Goal: Communication & Community: Answer question/provide support

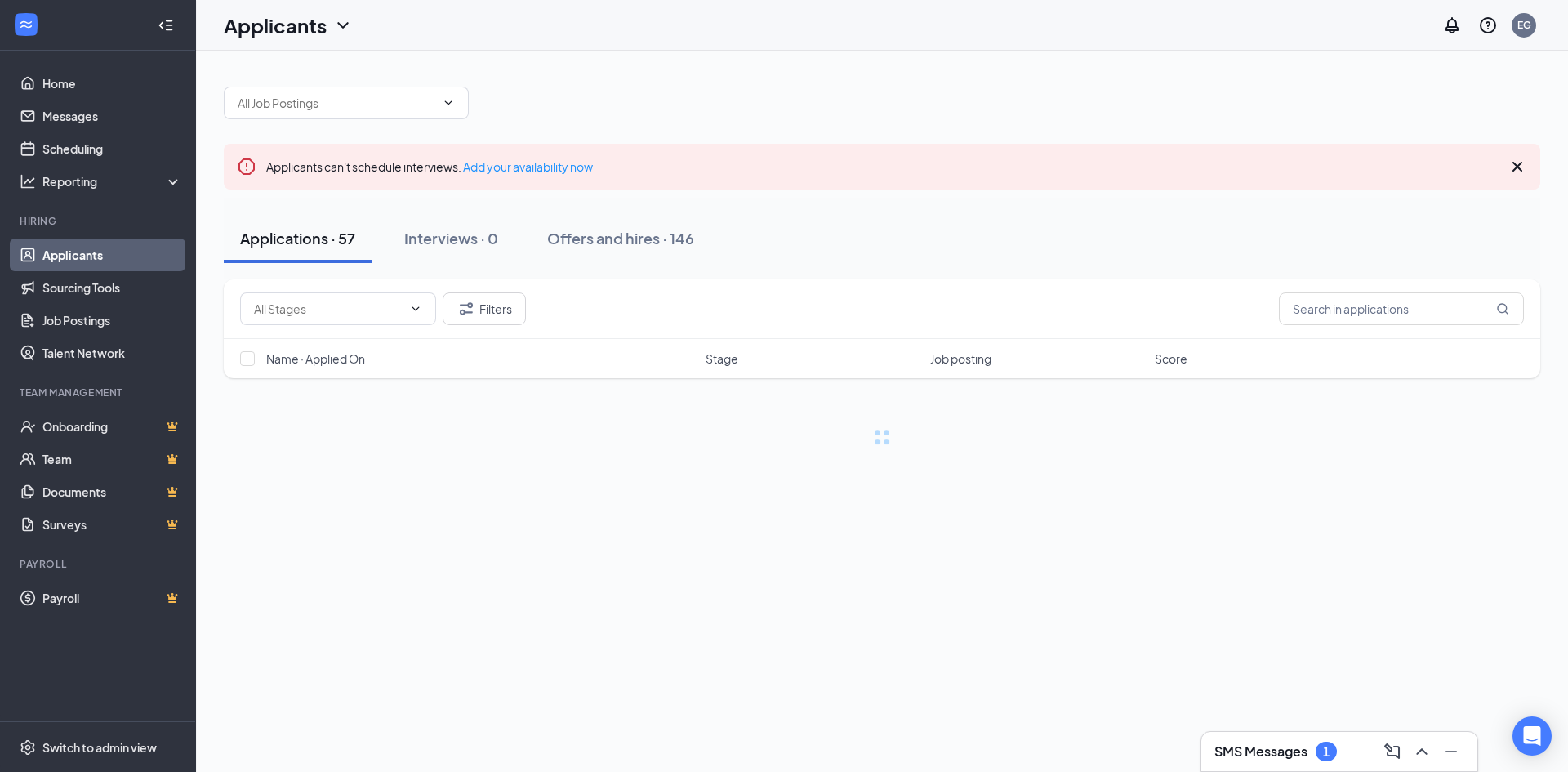
click at [1242, 744] on h3 "SMS Messages" at bounding box center [1261, 751] width 93 height 18
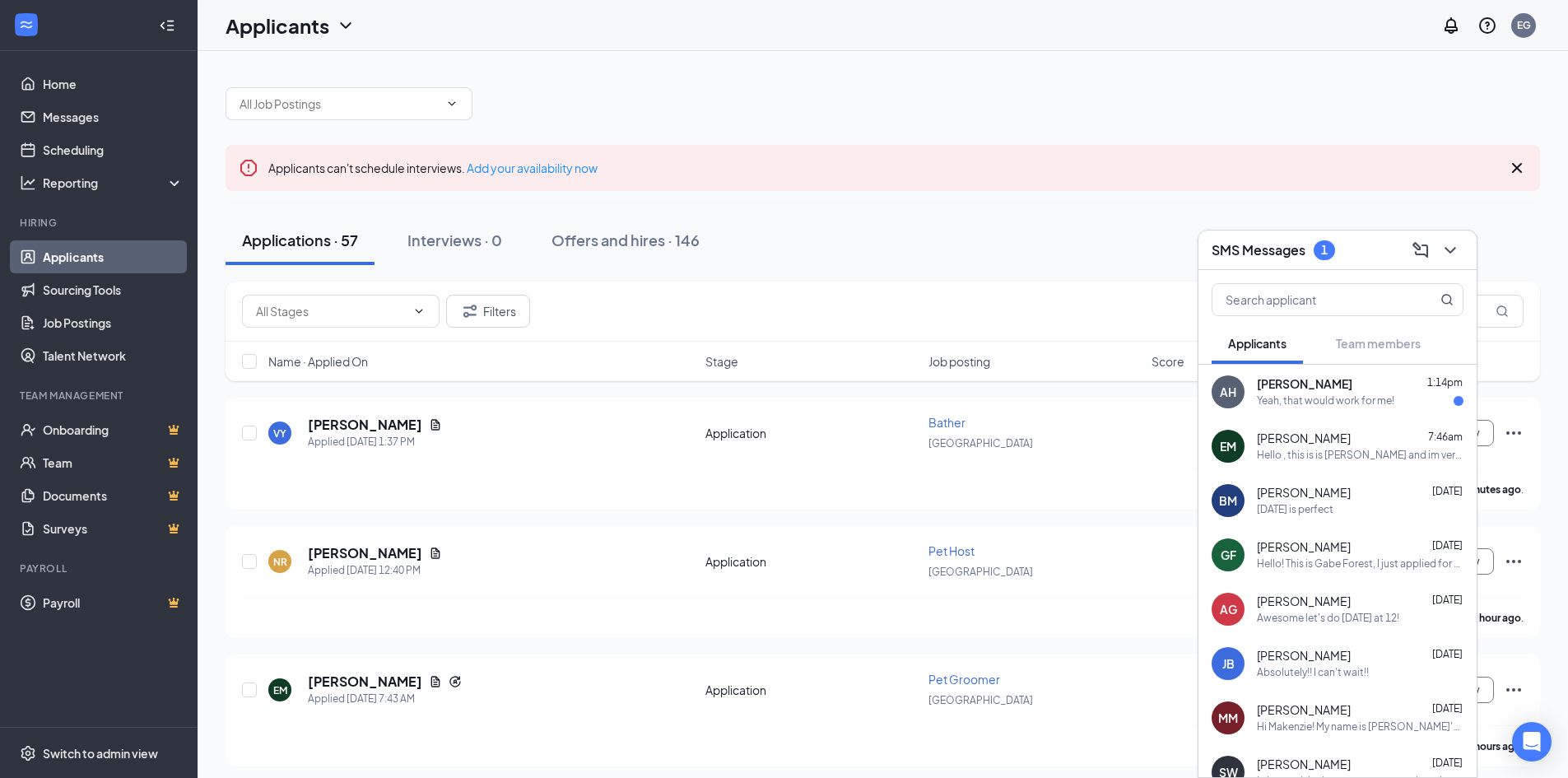
click at [1296, 400] on div "Yeah, that would work for me!" at bounding box center [1325, 401] width 138 height 14
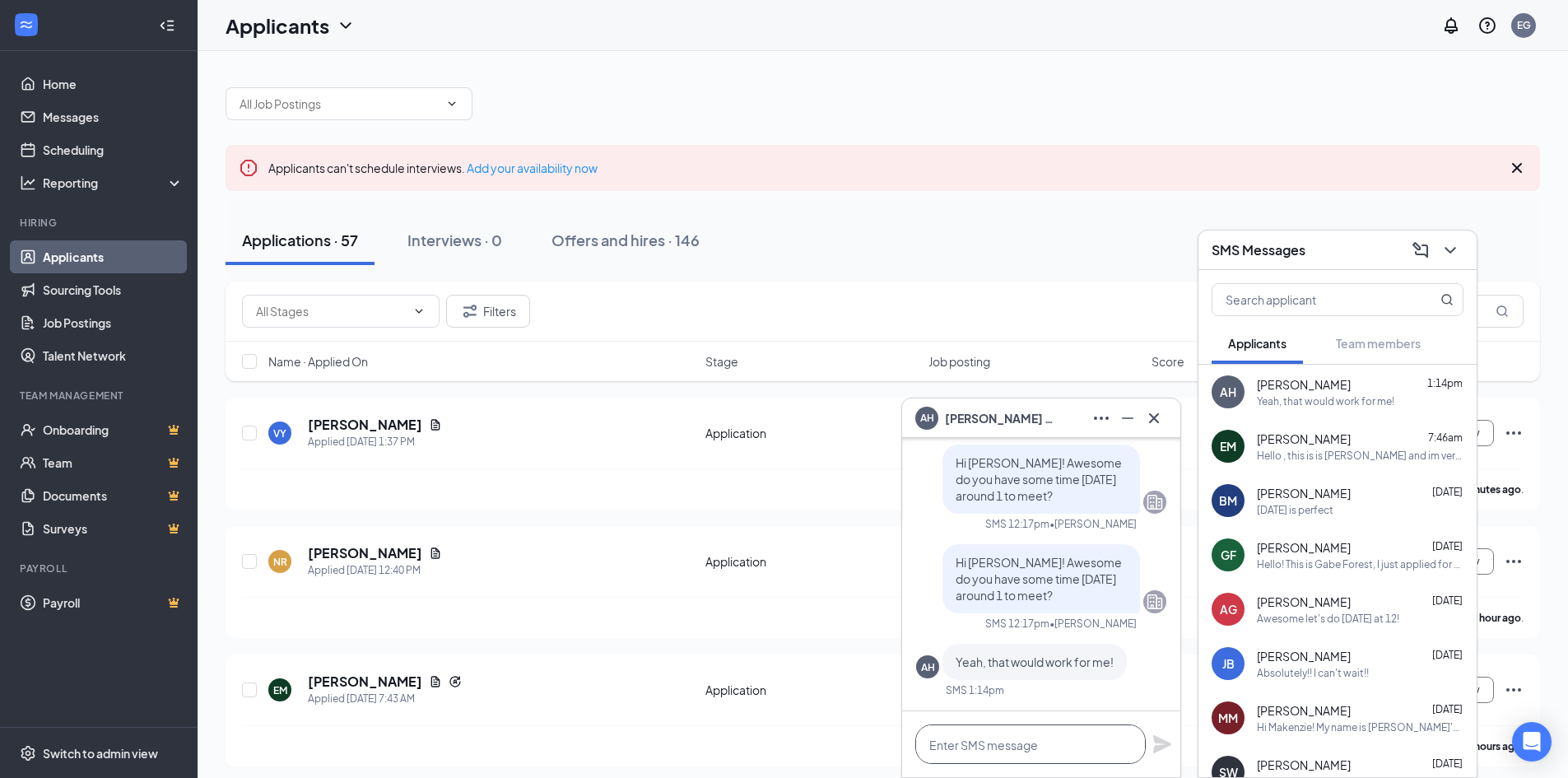
click at [996, 746] on textarea at bounding box center [1031, 744] width 230 height 40
type textarea "Perfect! I'll see you [DATE]!"
click at [1156, 740] on icon "Plane" at bounding box center [1162, 744] width 18 height 18
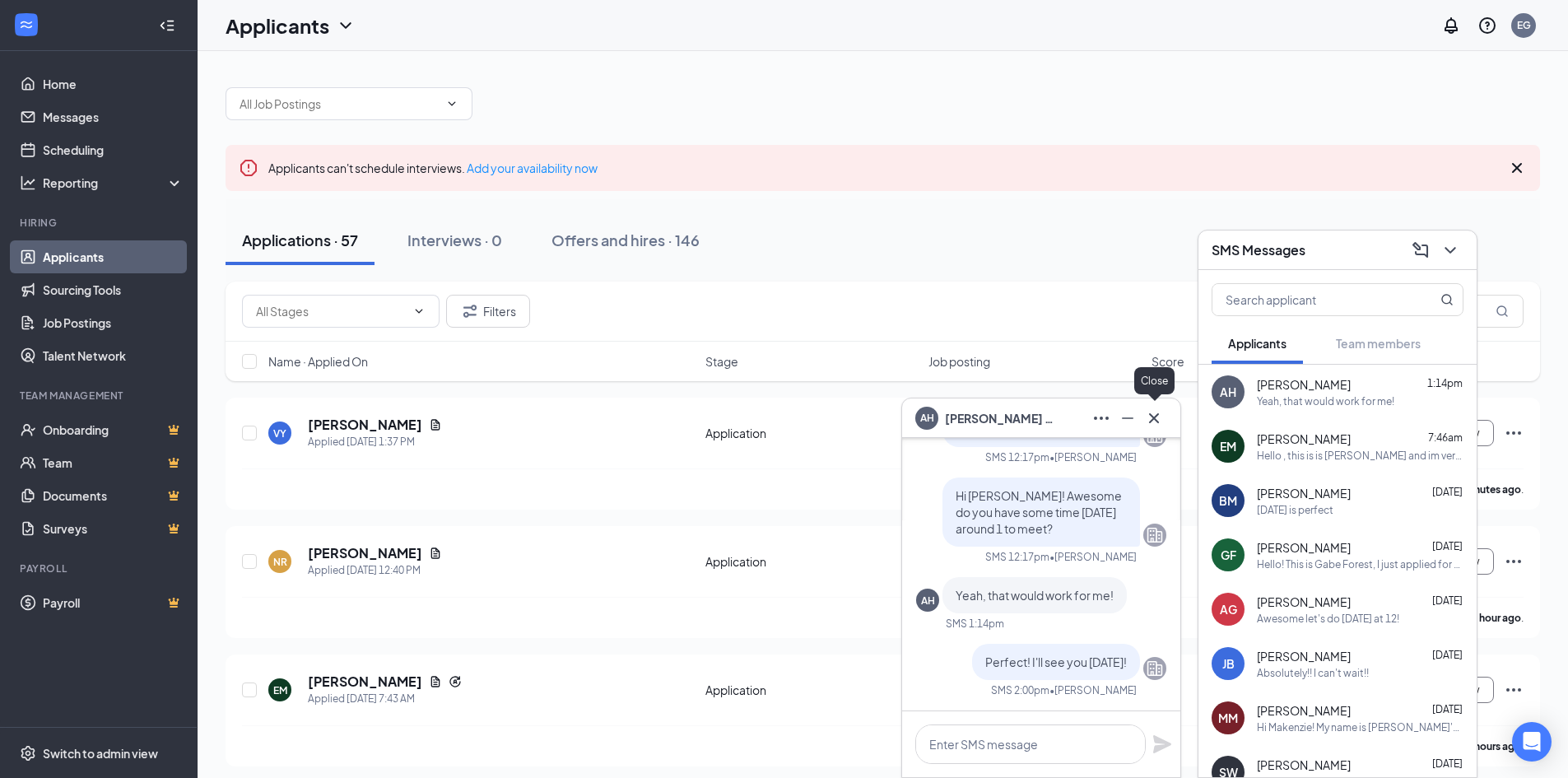
click at [1150, 416] on icon "Cross" at bounding box center [1154, 417] width 20 height 20
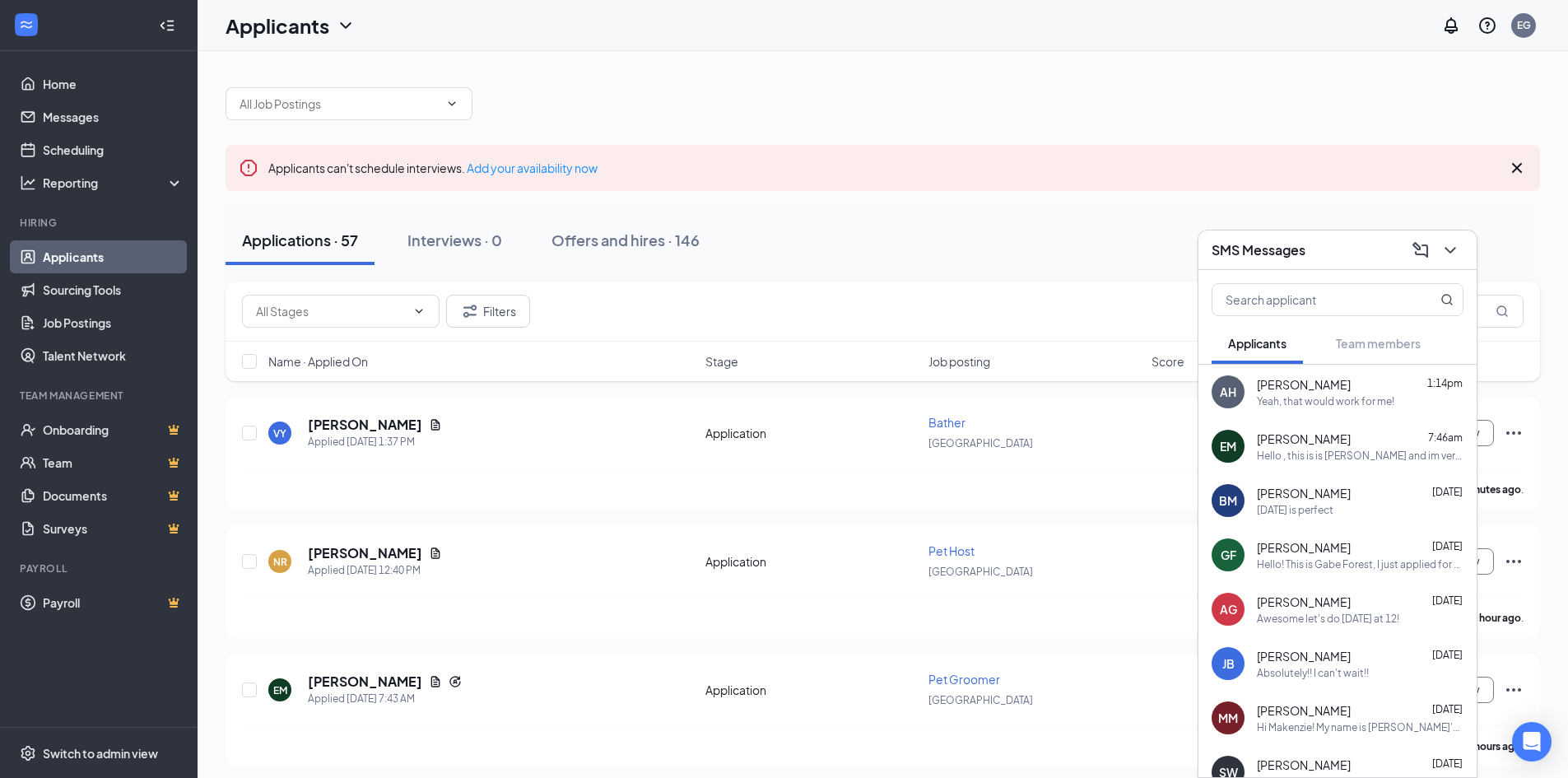
click at [1260, 258] on h3 "SMS Messages" at bounding box center [1258, 249] width 93 height 18
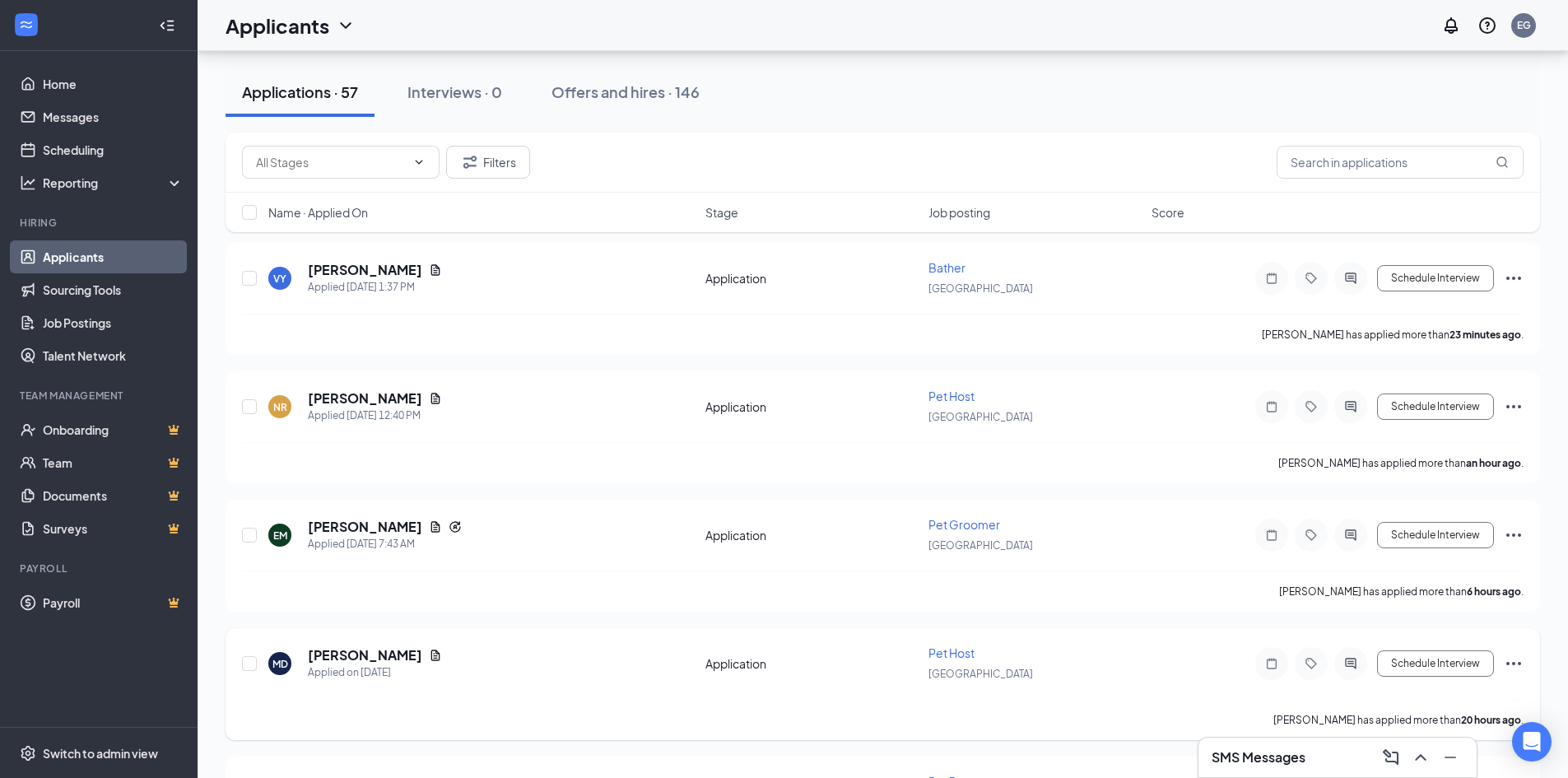
scroll to position [164, 0]
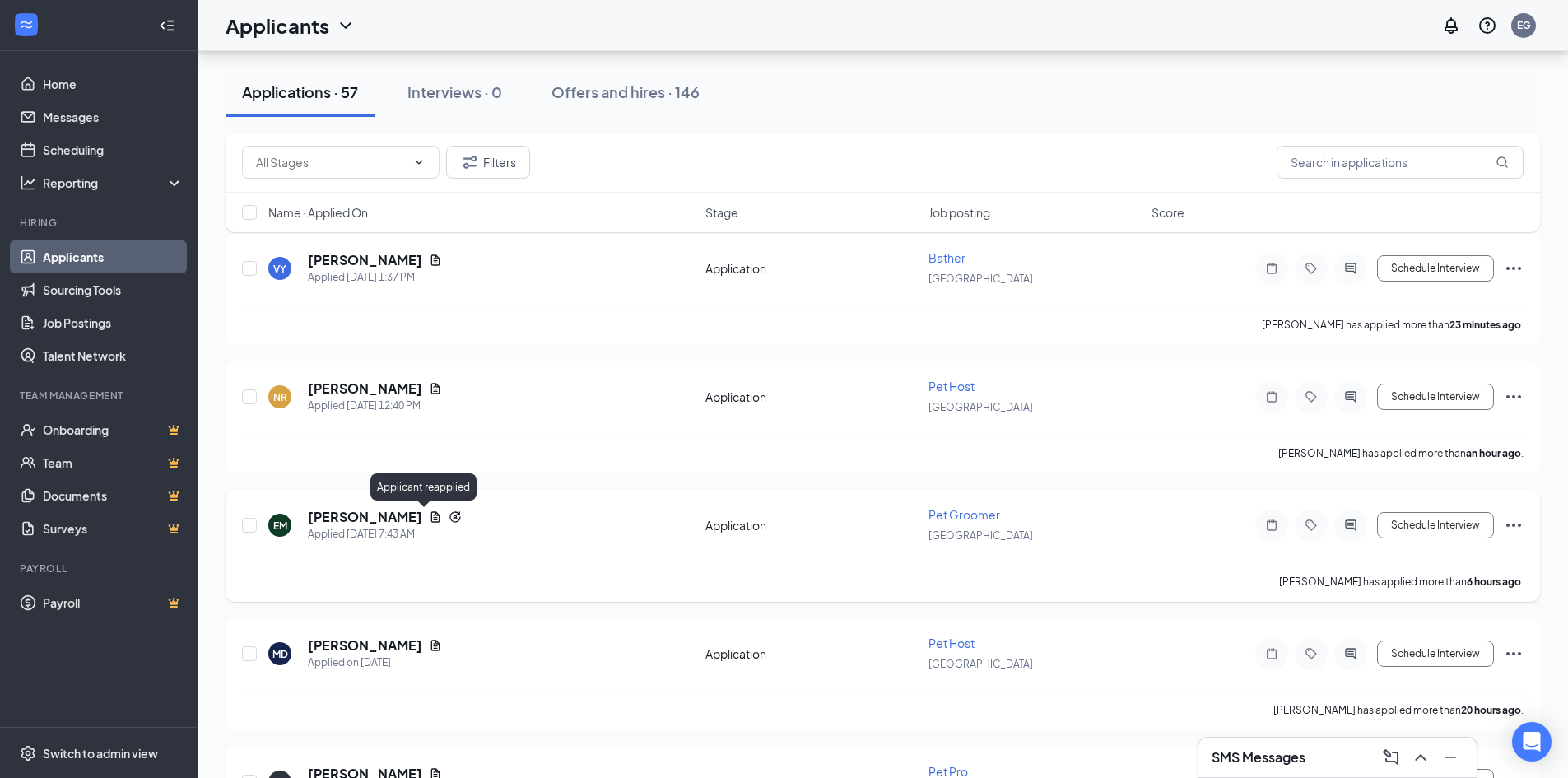
click at [449, 516] on icon "Reapply" at bounding box center [454, 516] width 10 height 10
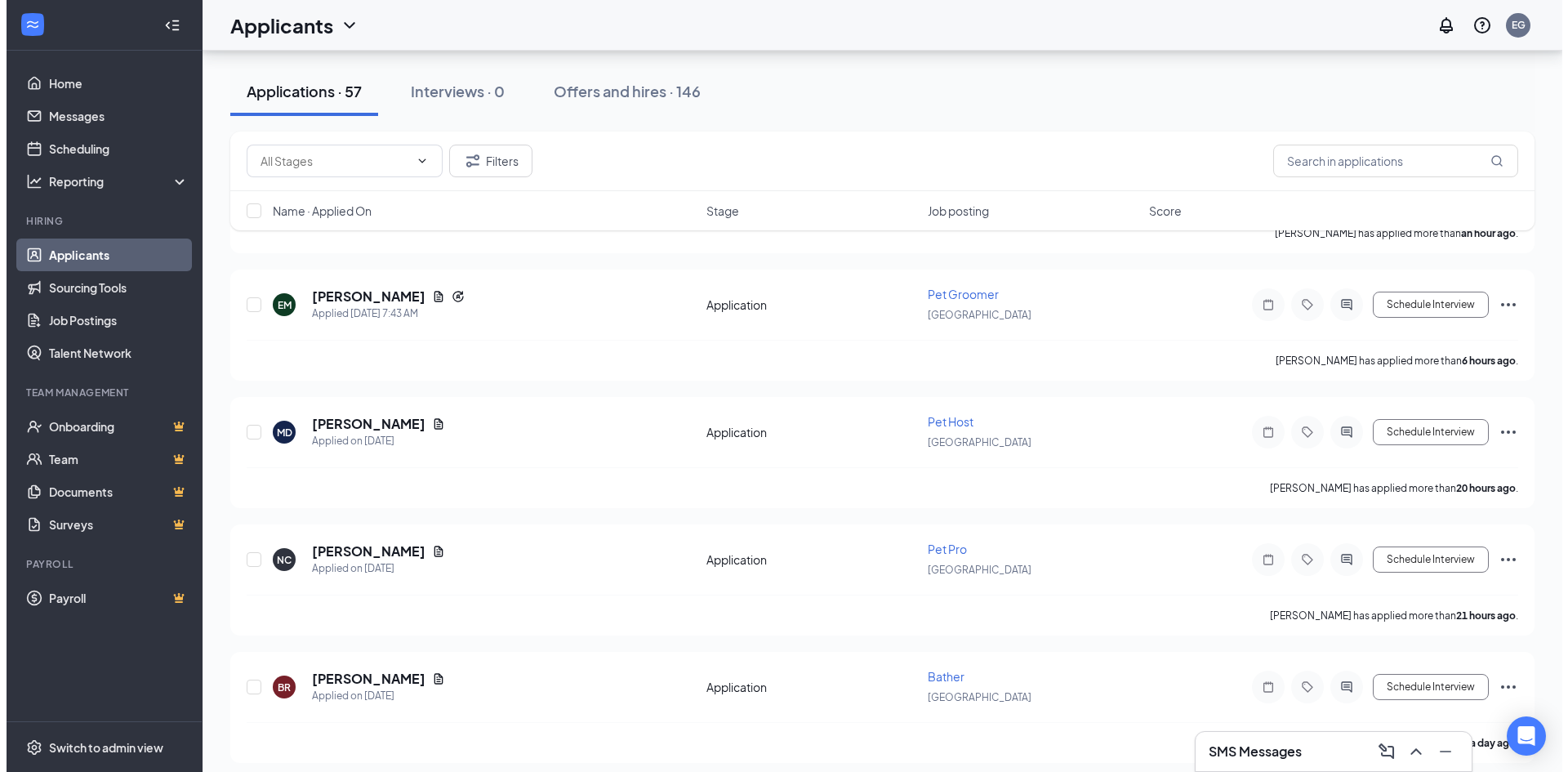
scroll to position [408, 0]
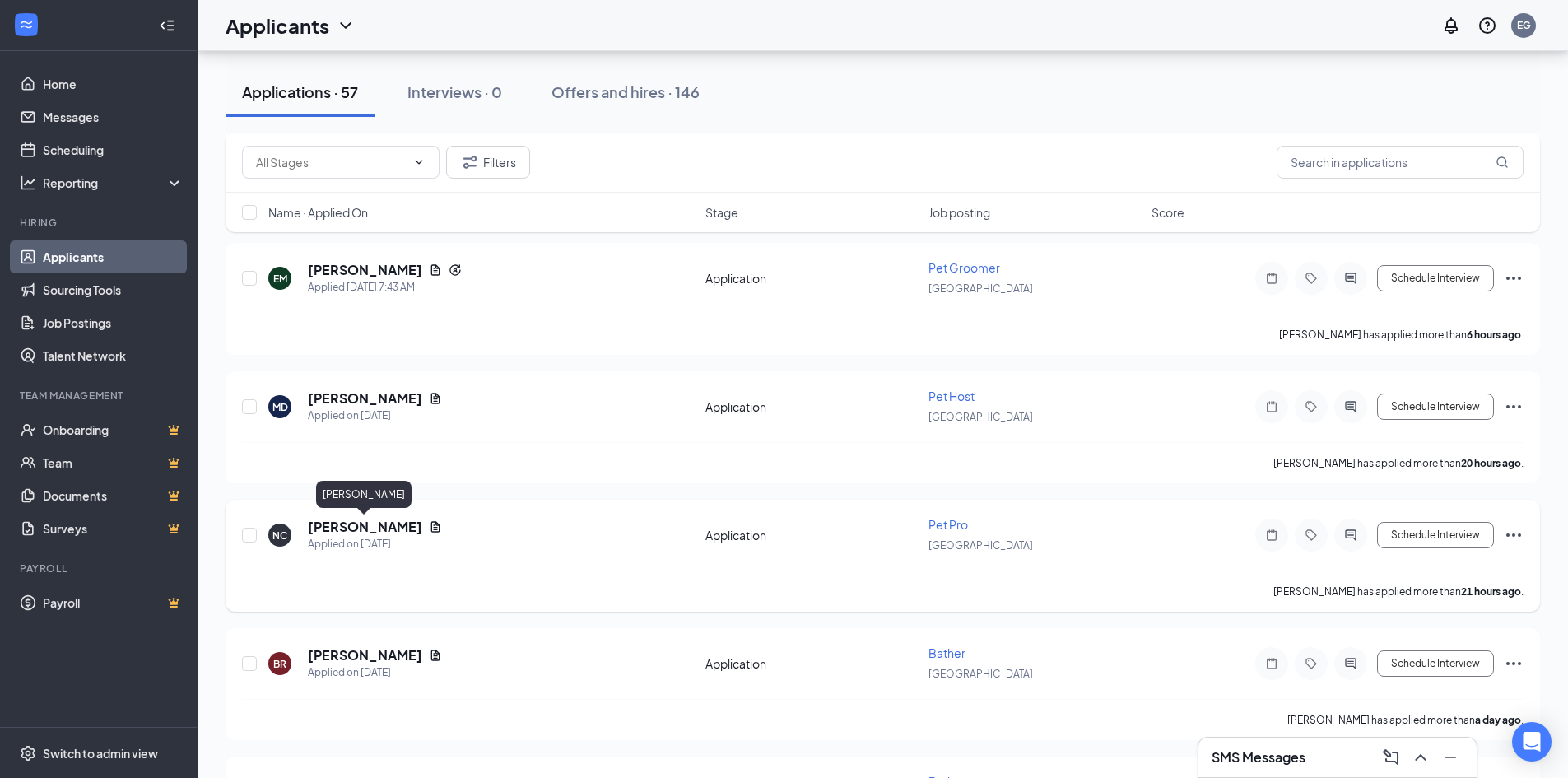
click at [403, 524] on h5 "[PERSON_NAME]" at bounding box center [364, 526] width 114 height 18
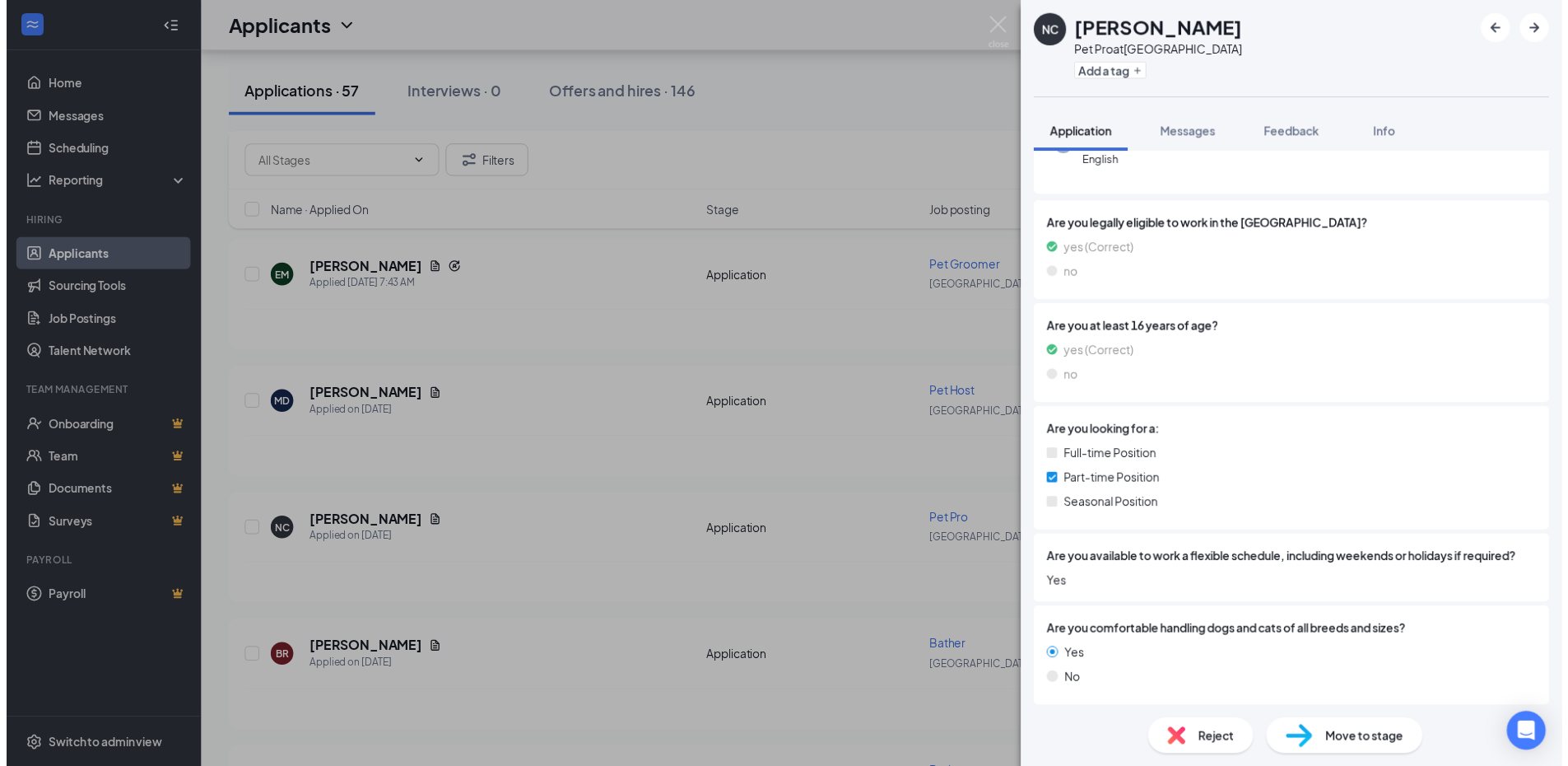
scroll to position [168, 0]
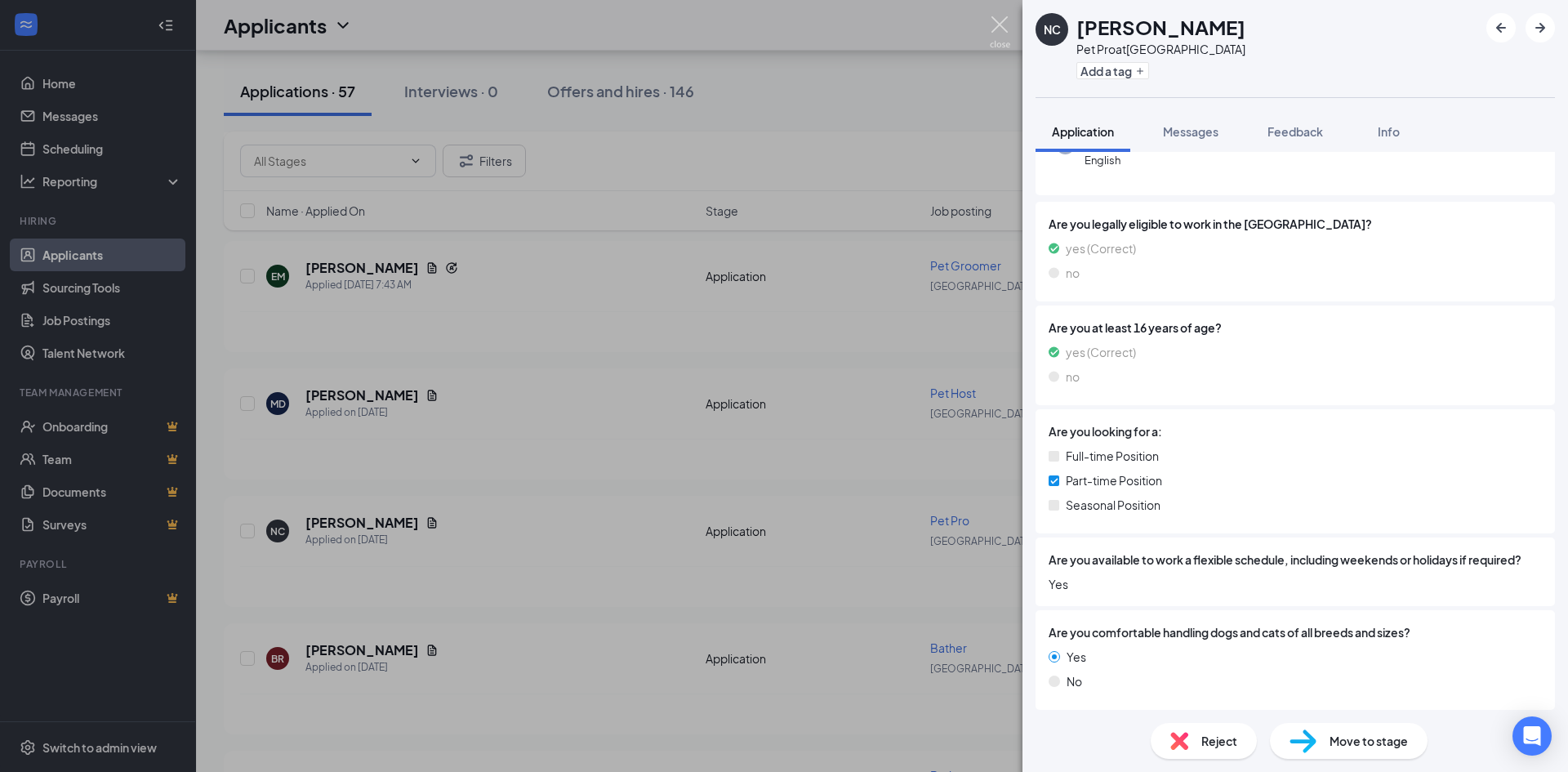
click at [999, 32] on img at bounding box center [1000, 32] width 21 height 32
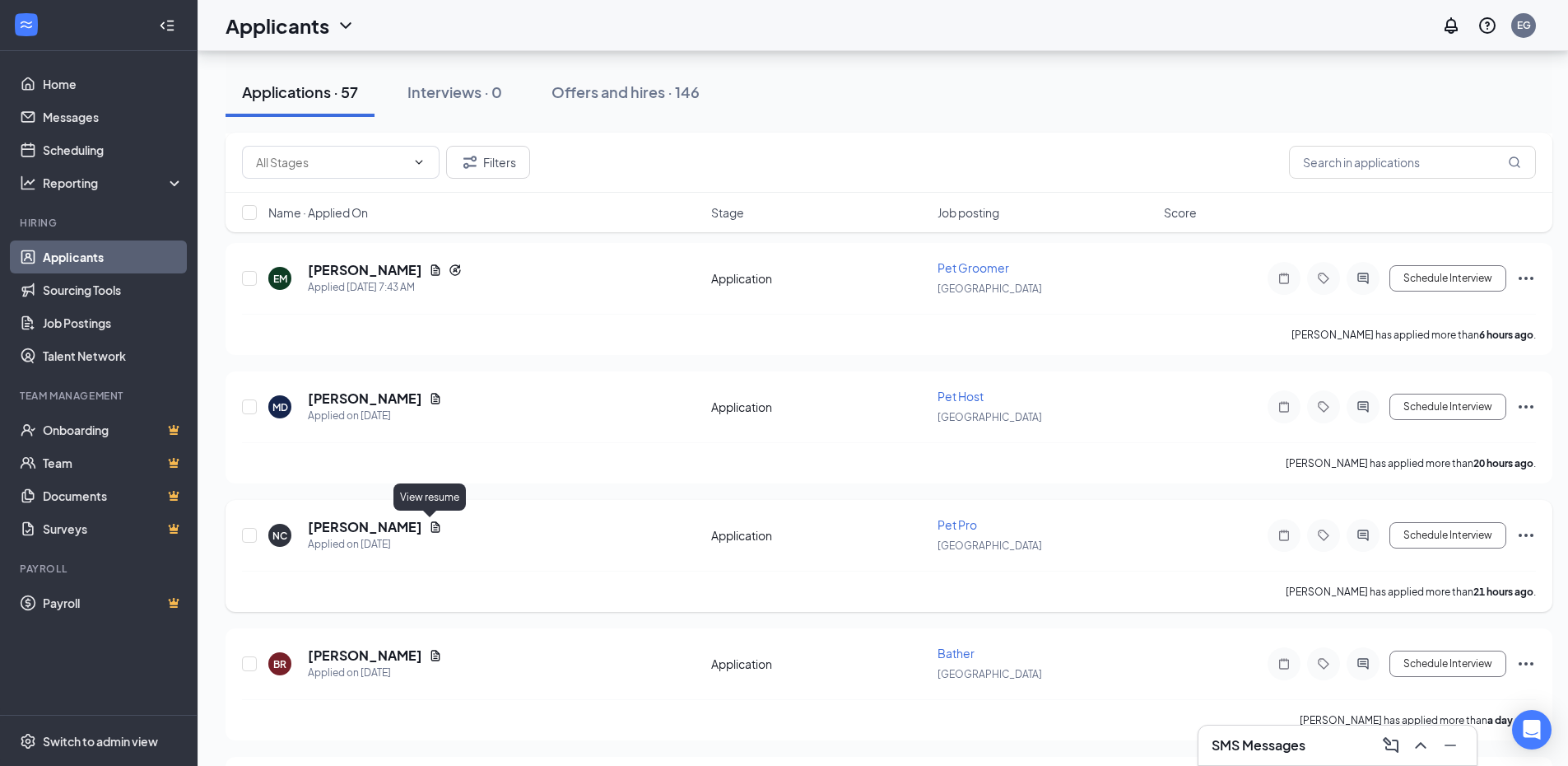
click at [432, 523] on icon "Document" at bounding box center [436, 526] width 9 height 10
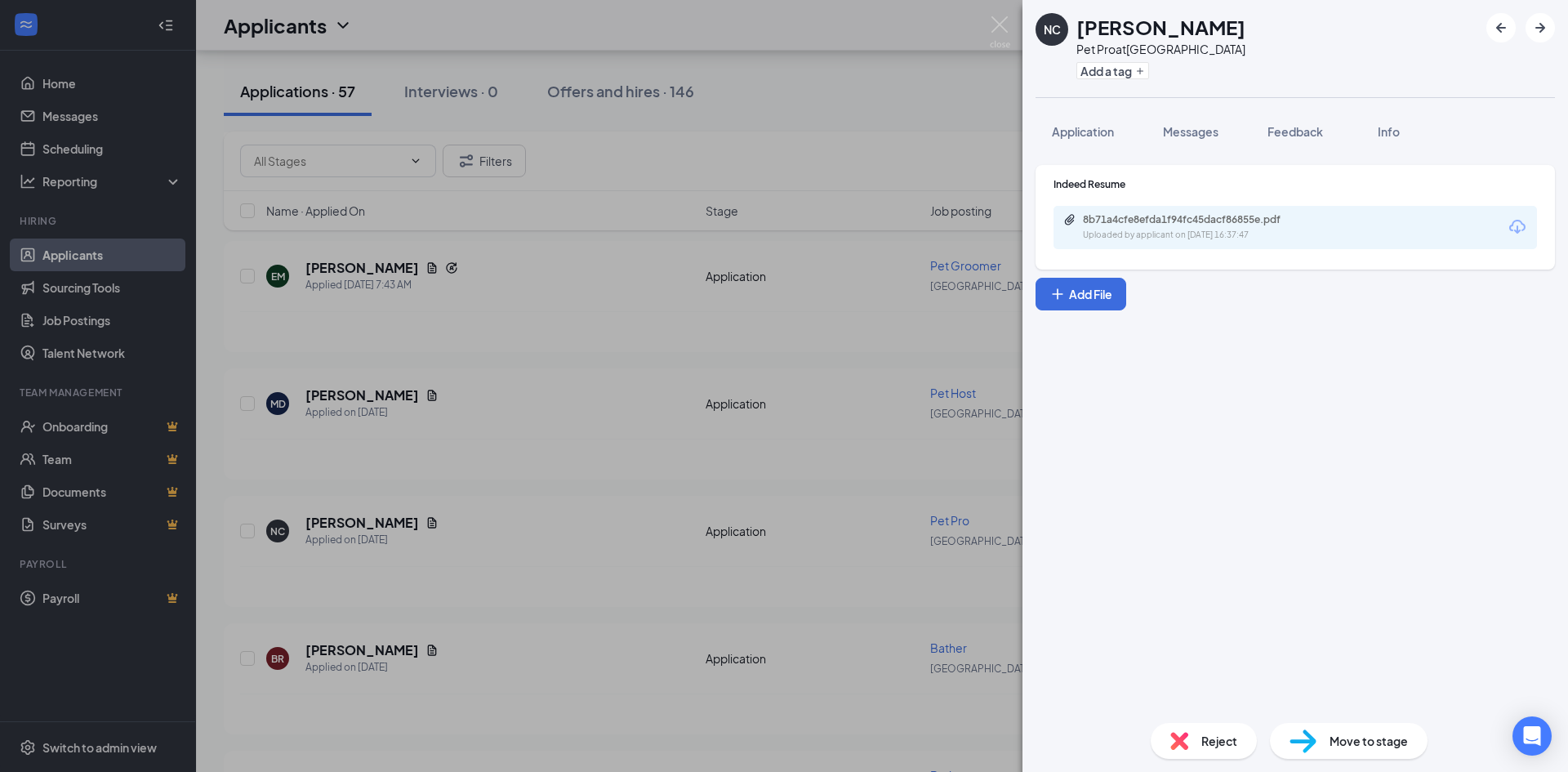
click at [1157, 239] on div "Uploaded by applicant on [DATE] 16:37:47" at bounding box center [1206, 235] width 245 height 13
click at [998, 31] on img at bounding box center [1000, 32] width 21 height 32
